Goal: Check status: Check status

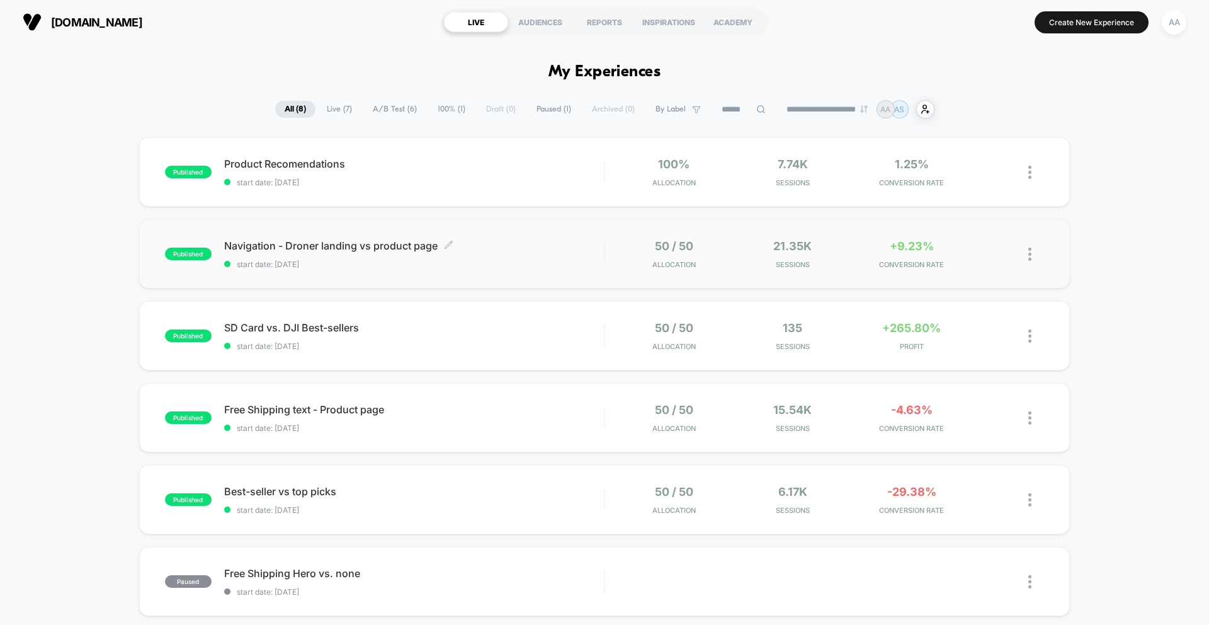
click at [326, 261] on span "start date: [DATE]" at bounding box center [414, 263] width 380 height 9
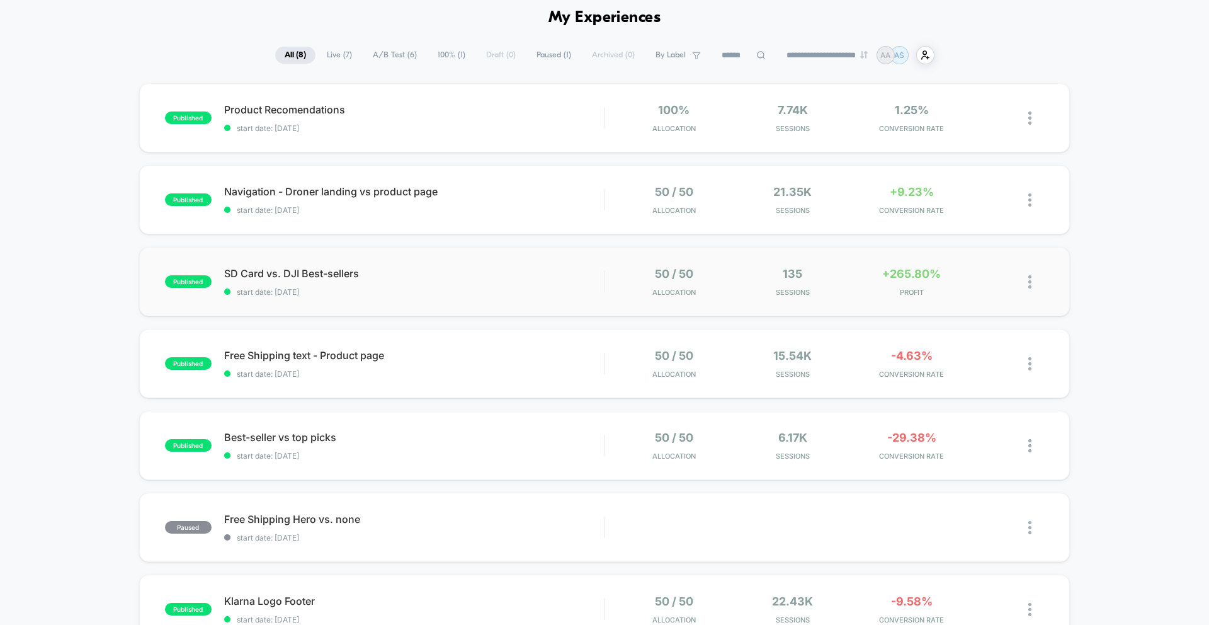
scroll to position [55, 0]
click at [375, 302] on div "published SD Card vs. DJI Best-sellers start date: [DATE] 50 / 50 Allocation 13…" at bounding box center [604, 280] width 931 height 69
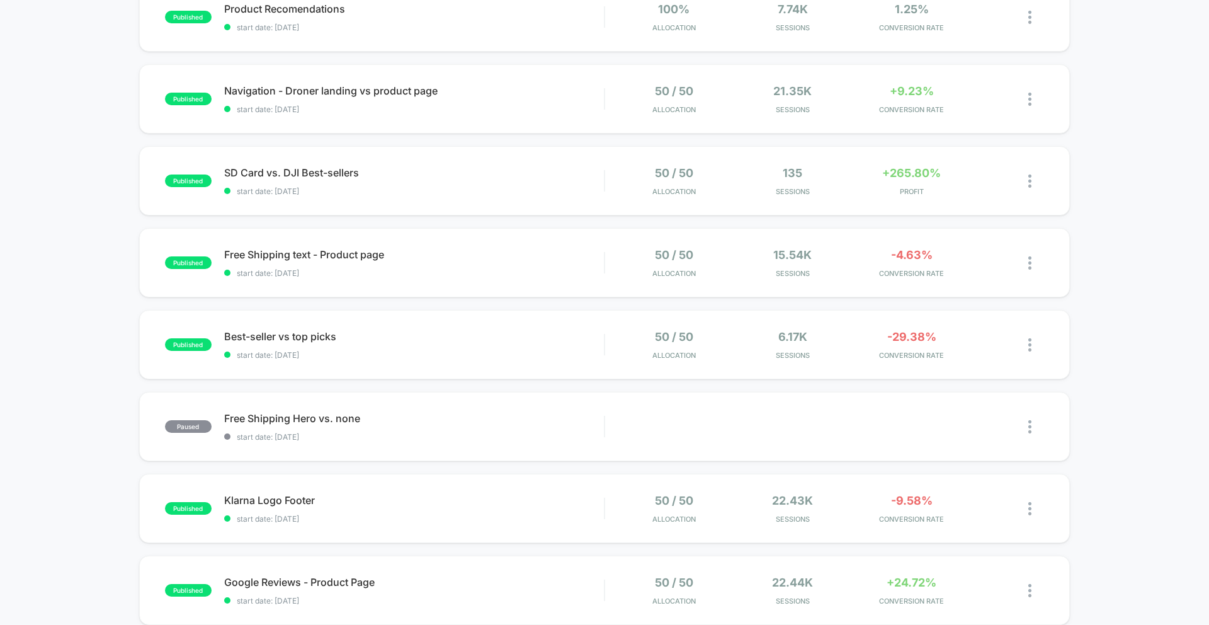
scroll to position [157, 0]
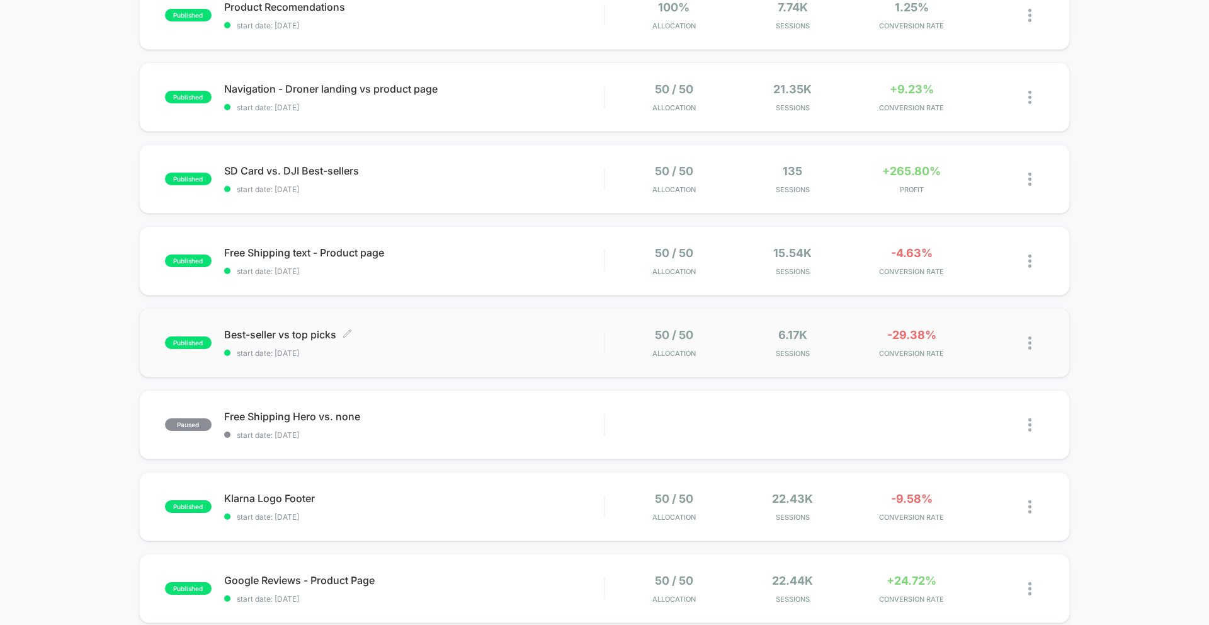
click at [334, 332] on span "Best-seller vs top picks Click to edit experience details" at bounding box center [414, 334] width 380 height 13
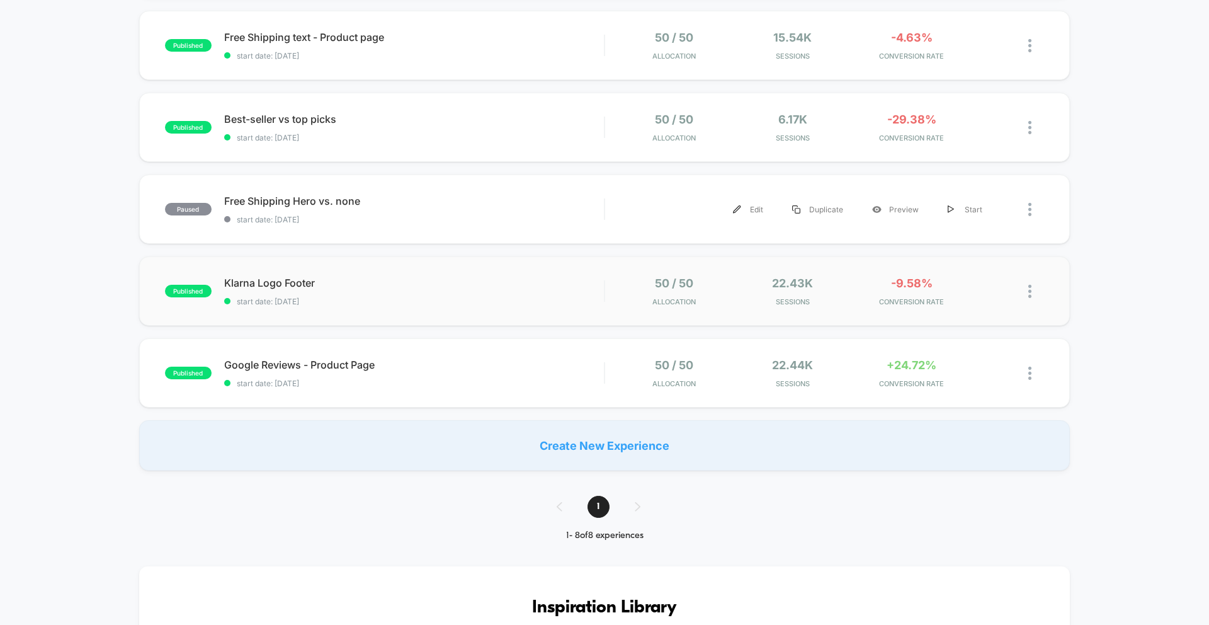
scroll to position [385, 0]
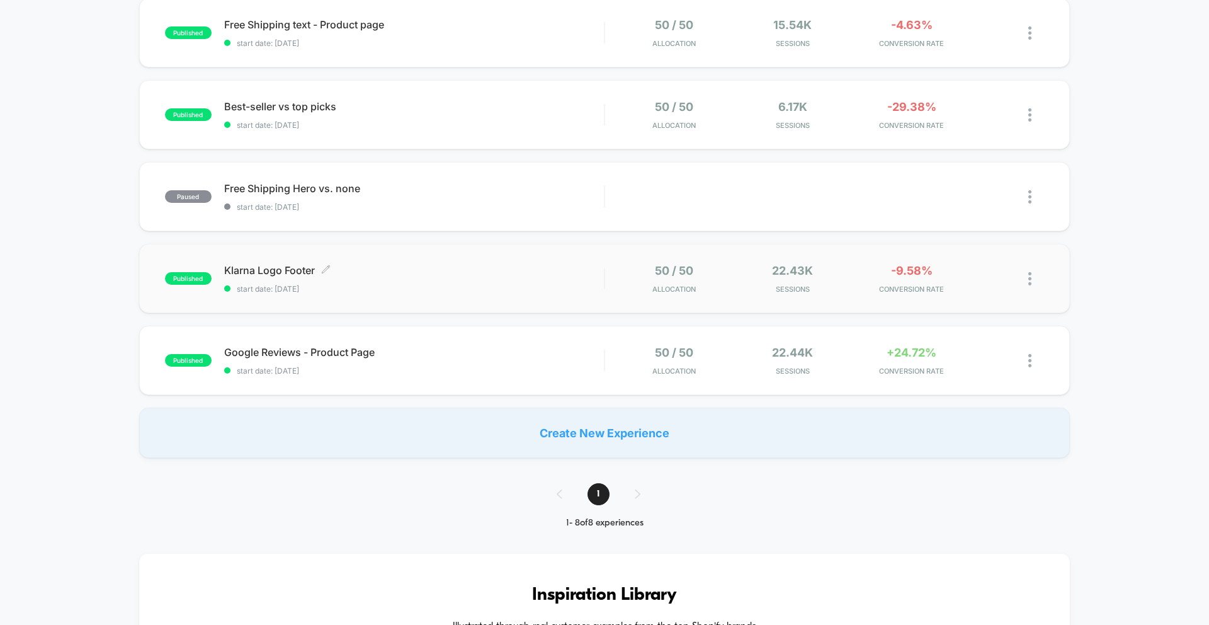
click at [353, 278] on div "Klarna Logo Footer Click to edit experience details Click to edit experience de…" at bounding box center [414, 279] width 380 height 30
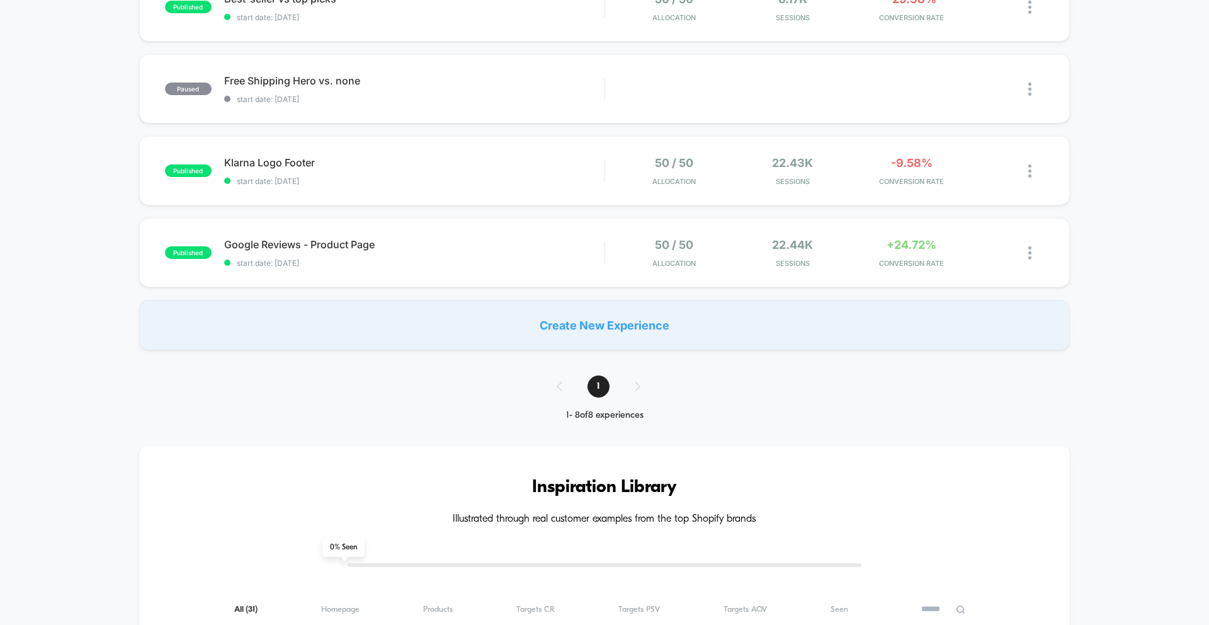
scroll to position [500, 0]
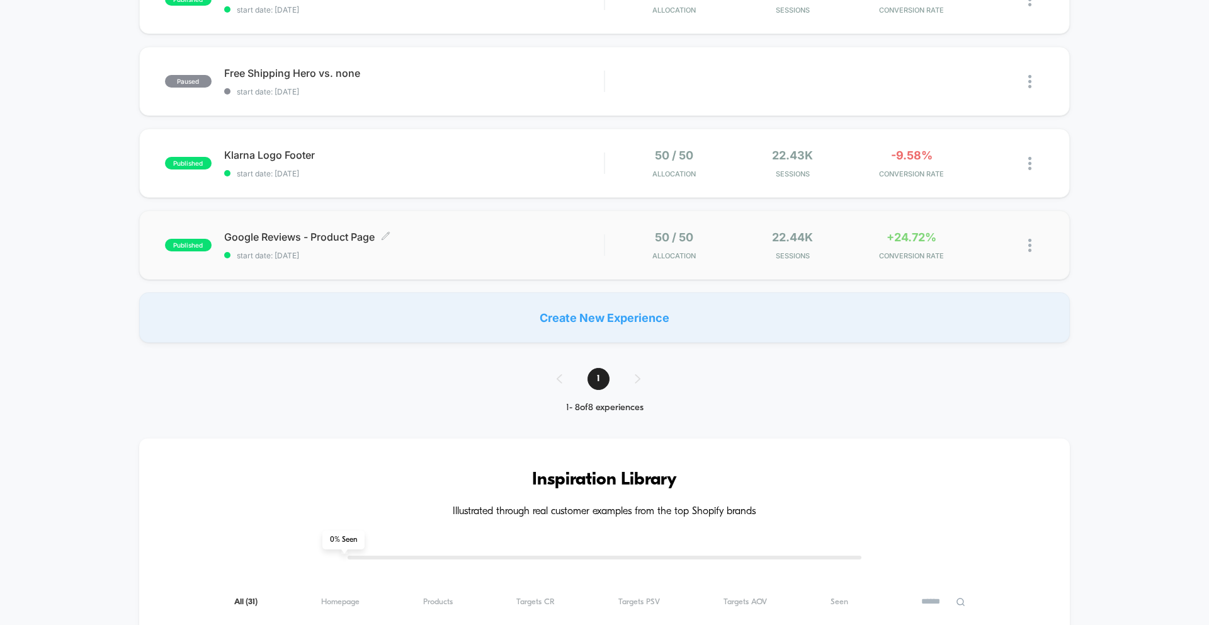
click at [330, 258] on span "start date: [DATE]" at bounding box center [414, 255] width 380 height 9
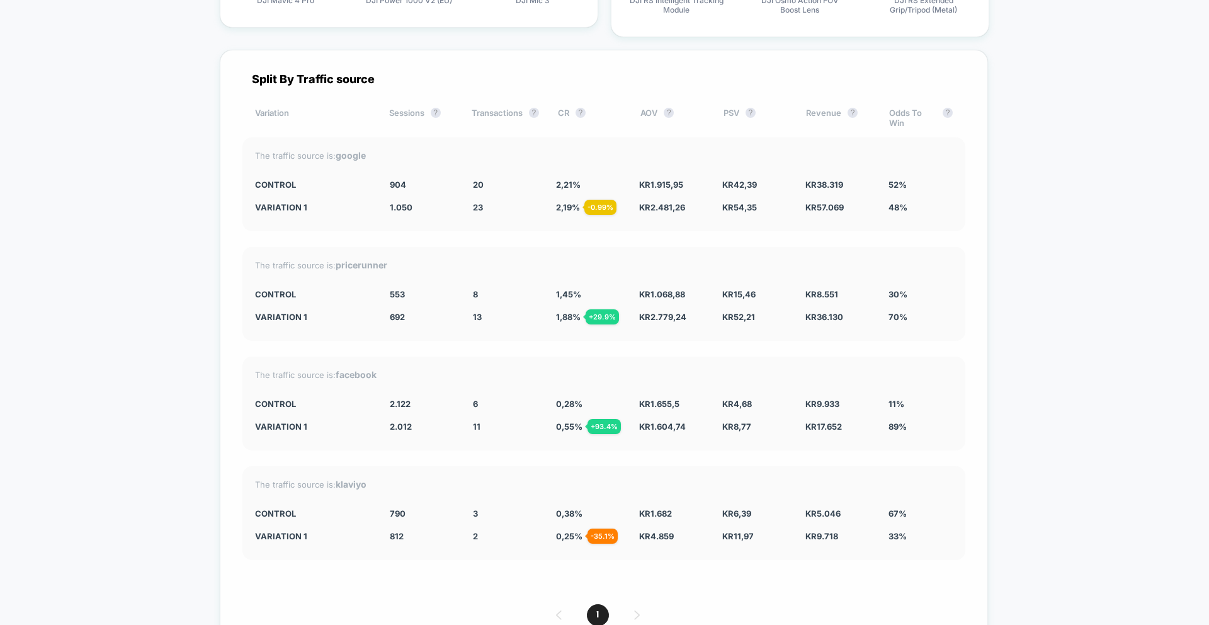
scroll to position [2563, 0]
